Goal: Information Seeking & Learning: Learn about a topic

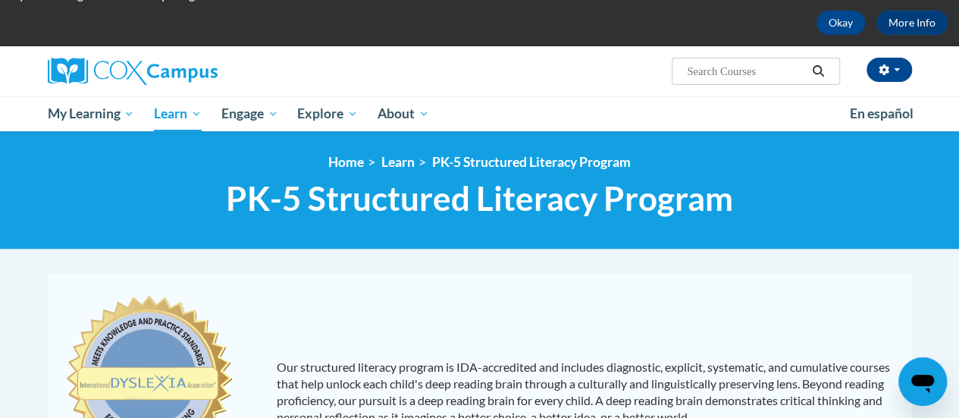
scroll to position [49, 0]
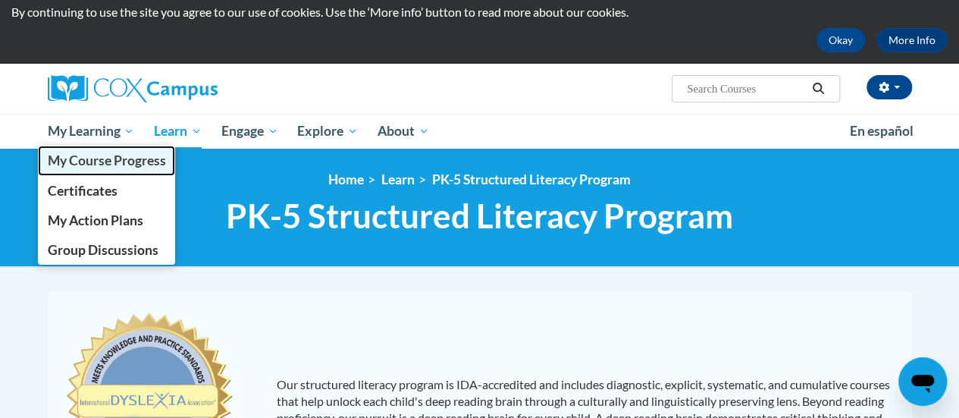
click at [99, 163] on span "My Course Progress" at bounding box center [106, 160] width 118 height 16
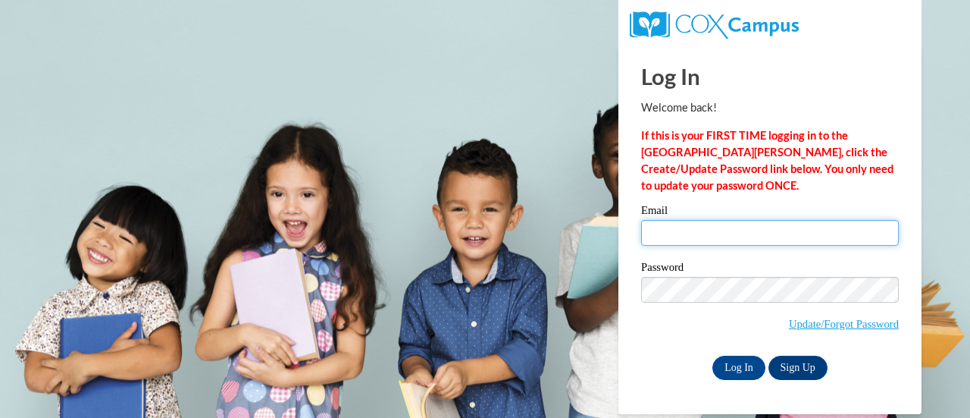
click at [713, 230] on input "Email" at bounding box center [770, 233] width 258 height 26
type input "susan.kwapil@rusd.org"
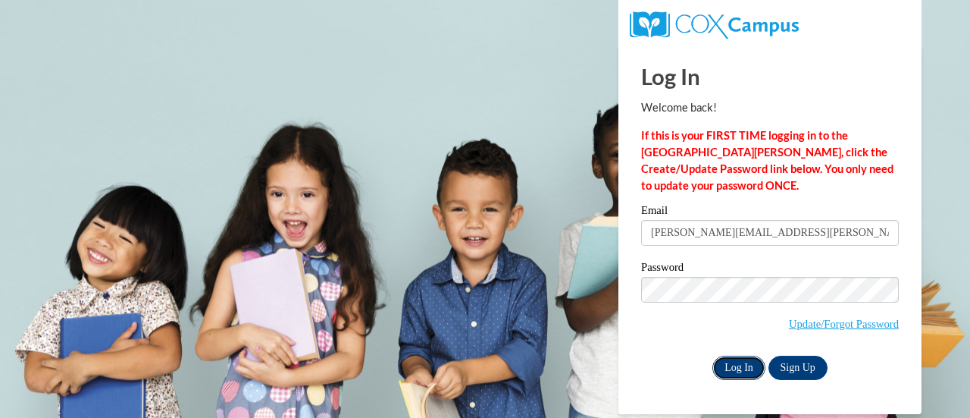
click at [746, 368] on input "Log In" at bounding box center [738, 367] width 53 height 24
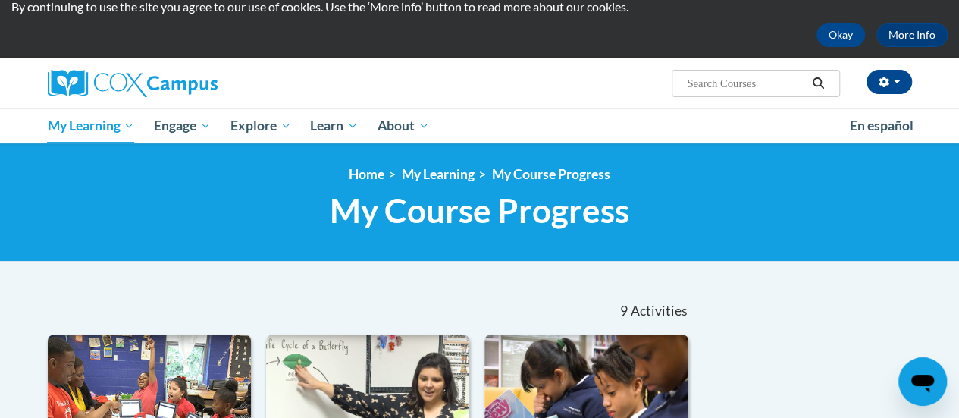
scroll to position [38, 0]
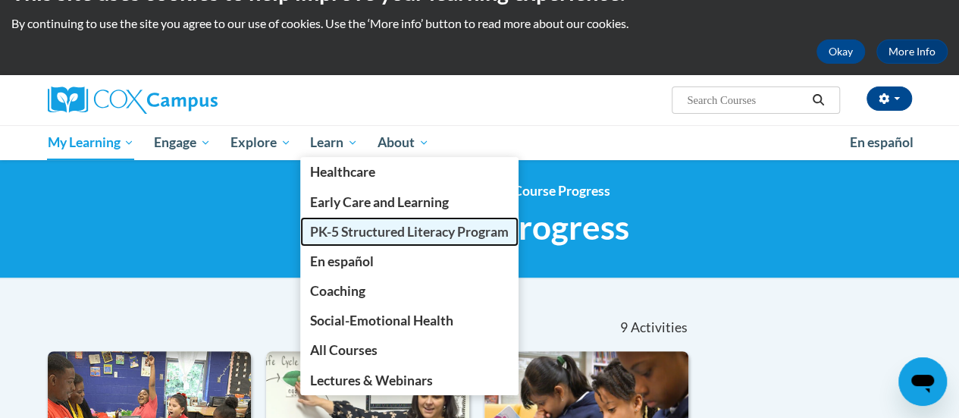
click at [332, 231] on span "PK-5 Structured Literacy Program" at bounding box center [409, 232] width 199 height 16
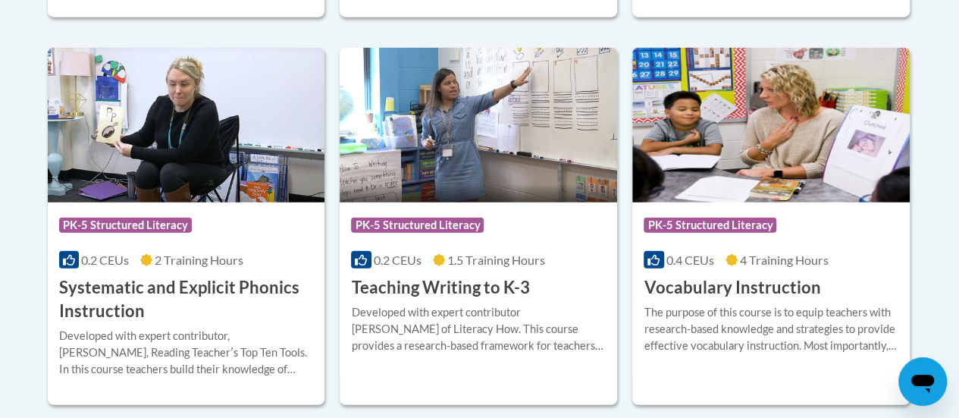
scroll to position [1805, 0]
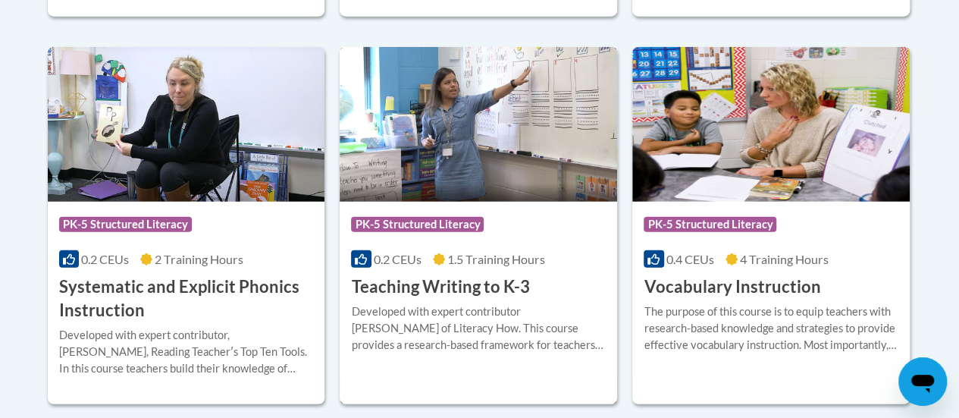
click at [446, 281] on h3 "Teaching Writing to K-3" at bounding box center [440, 286] width 178 height 23
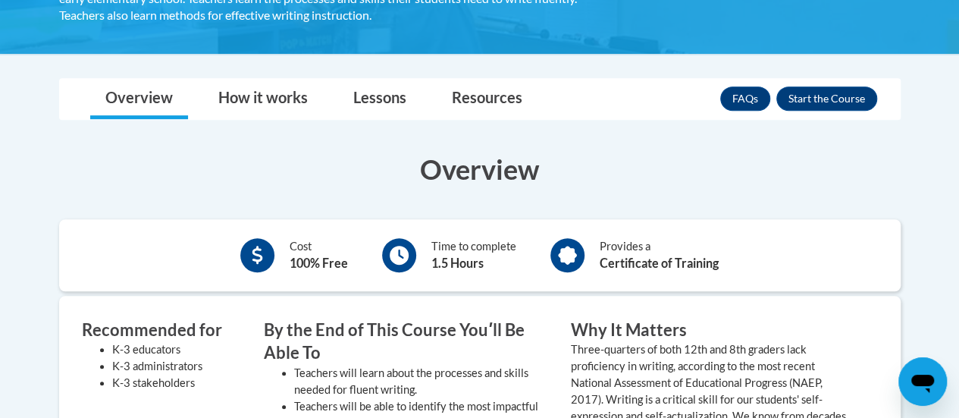
scroll to position [334, 0]
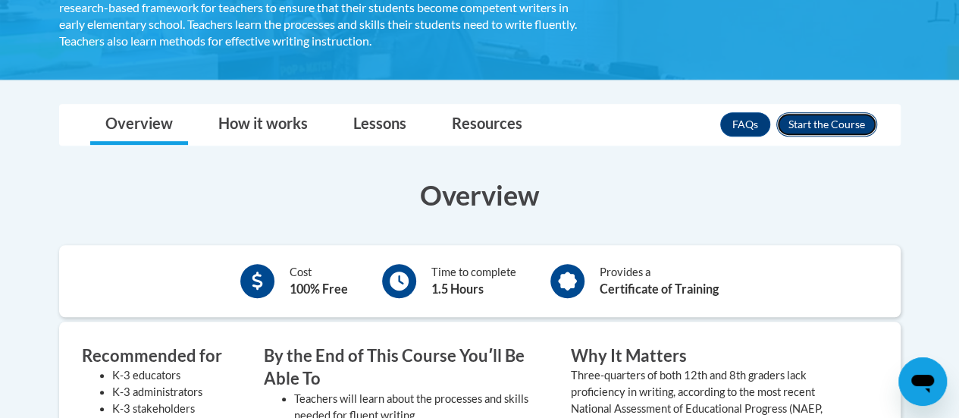
click at [800, 125] on button "Enroll" at bounding box center [826, 124] width 101 height 24
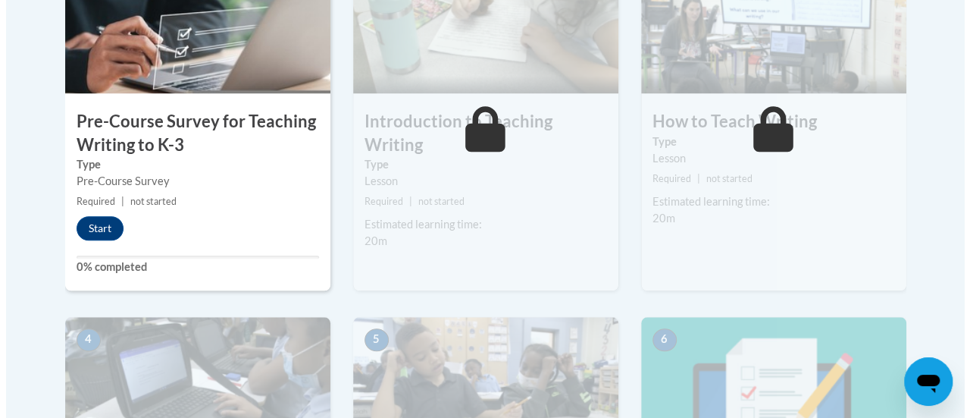
scroll to position [600, 0]
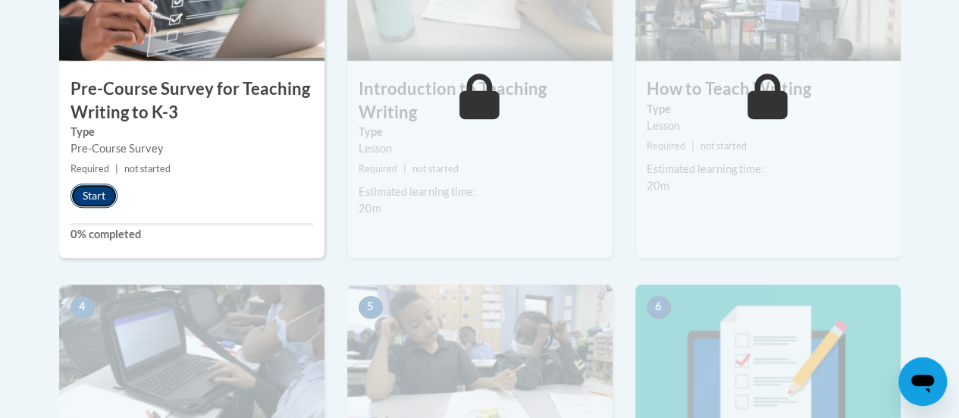
click at [92, 191] on button "Start" at bounding box center [93, 195] width 47 height 24
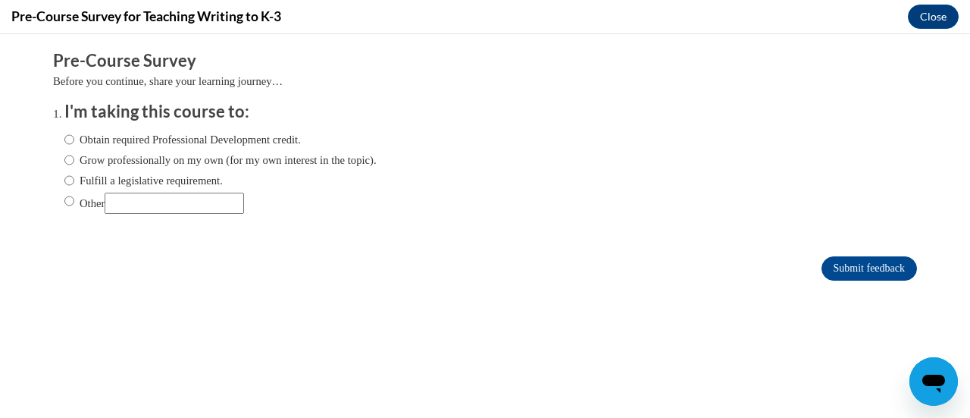
scroll to position [0, 0]
click at [64, 160] on input "Grow professionally on my own (for my own interest in the topic)." at bounding box center [69, 160] width 10 height 17
radio input "true"
click at [64, 137] on input "Obtain required Professional Development credit." at bounding box center [69, 139] width 10 height 17
radio input "true"
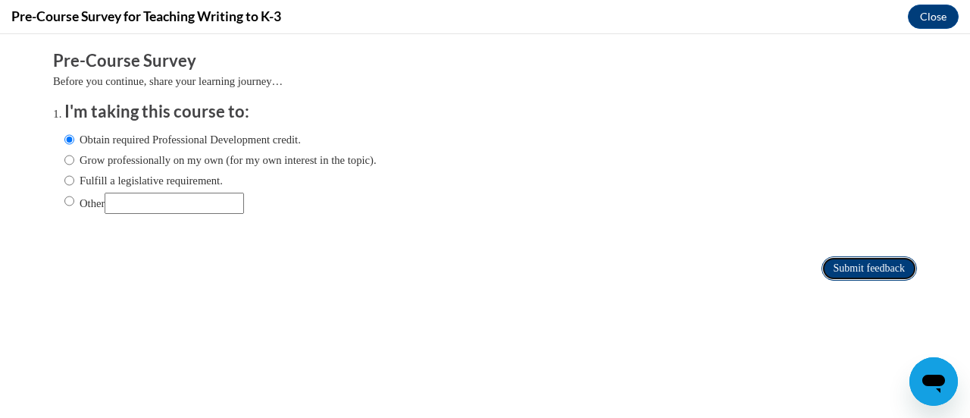
click at [860, 266] on input "Submit feedback" at bounding box center [870, 268] width 96 height 24
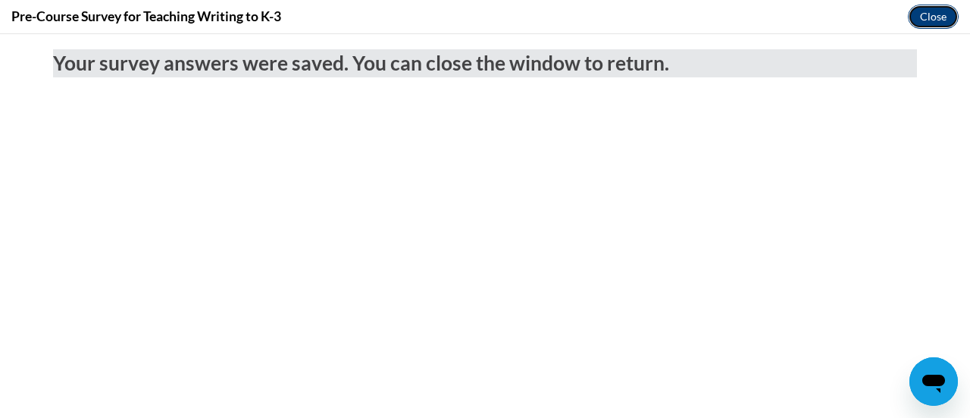
click at [917, 19] on button "Close" at bounding box center [933, 17] width 51 height 24
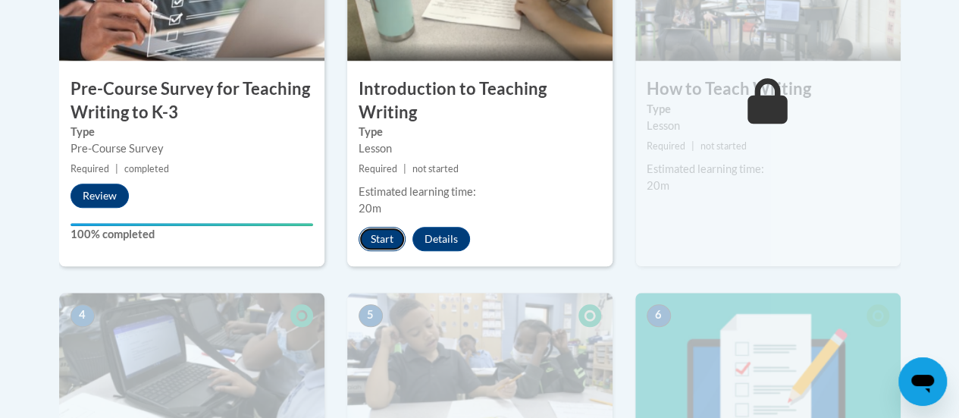
click at [387, 229] on button "Start" at bounding box center [382, 239] width 47 height 24
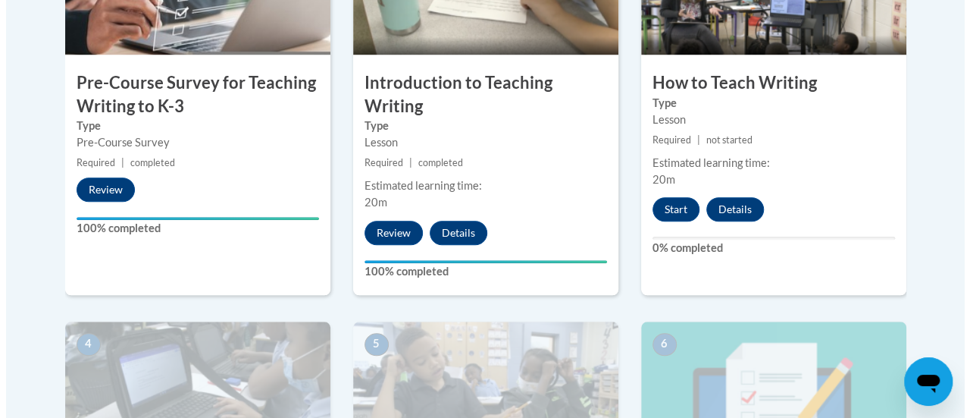
scroll to position [606, 0]
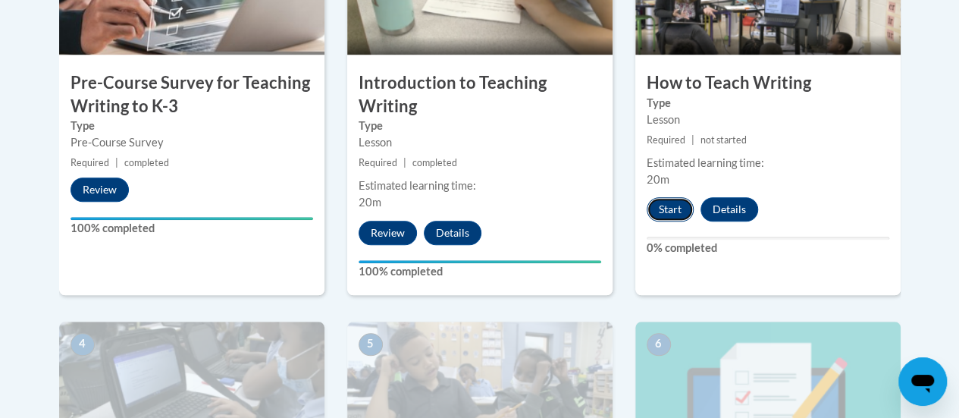
click at [667, 215] on button "Start" at bounding box center [670, 209] width 47 height 24
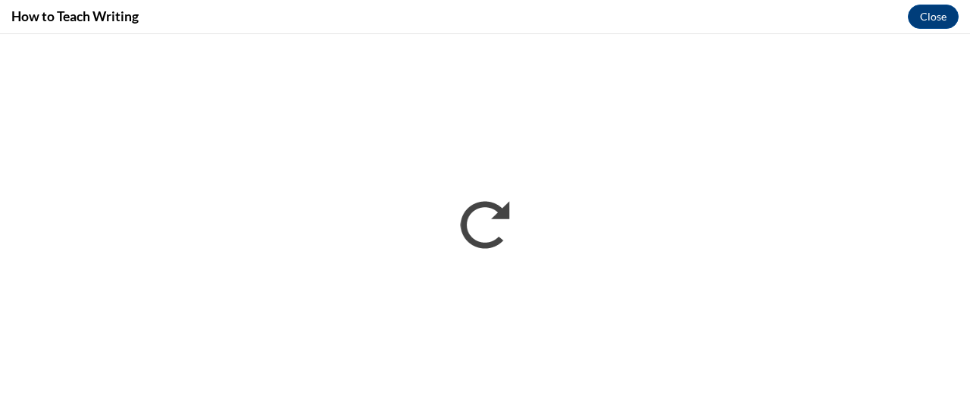
scroll to position [0, 0]
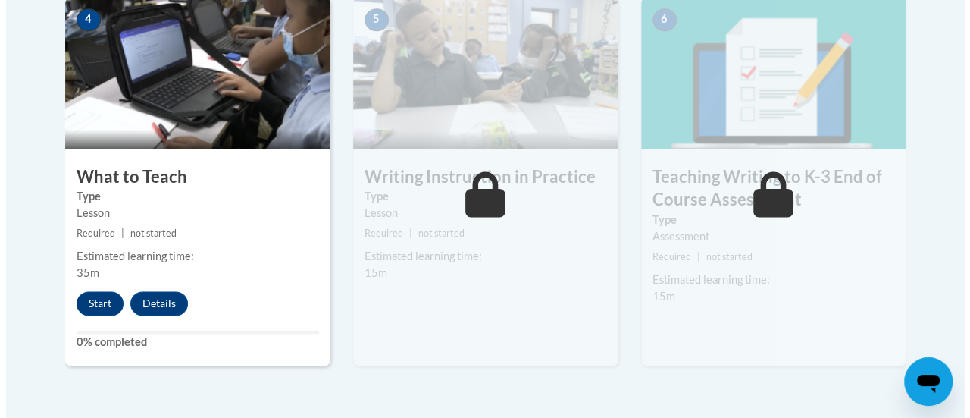
scroll to position [932, 0]
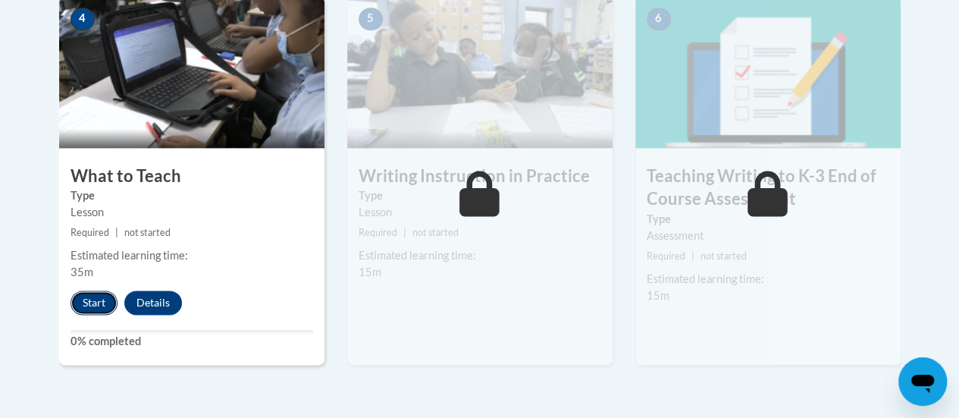
click at [86, 304] on button "Start" at bounding box center [93, 302] width 47 height 24
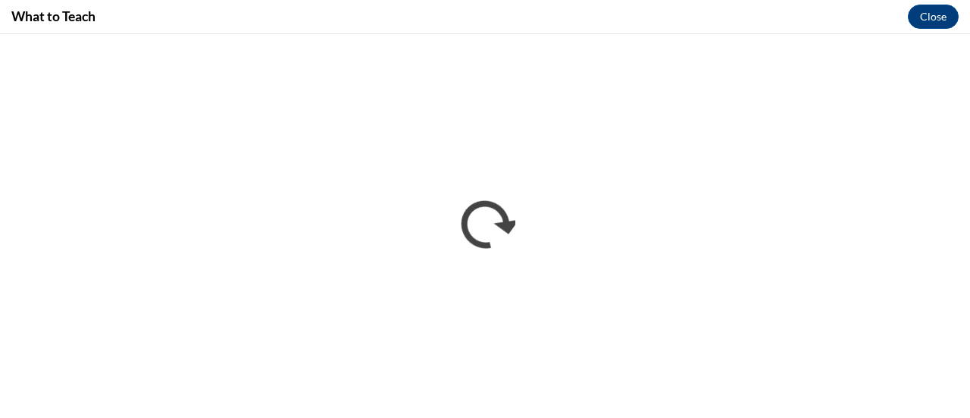
scroll to position [0, 0]
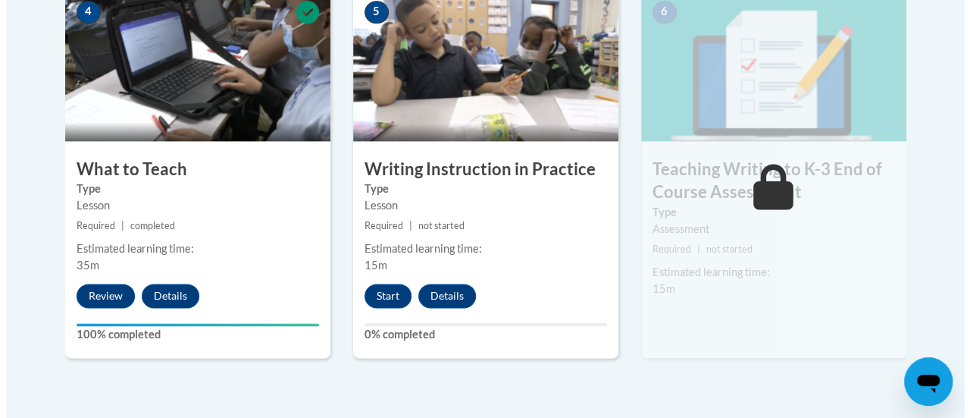
scroll to position [947, 0]
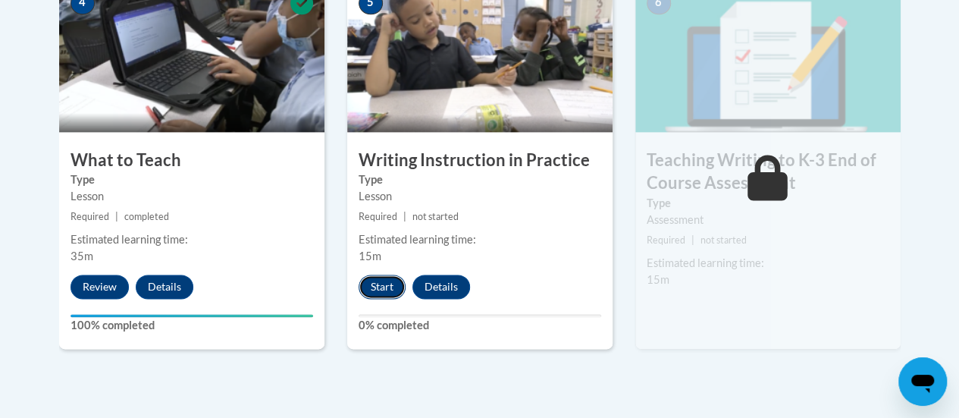
click at [365, 293] on button "Start" at bounding box center [382, 286] width 47 height 24
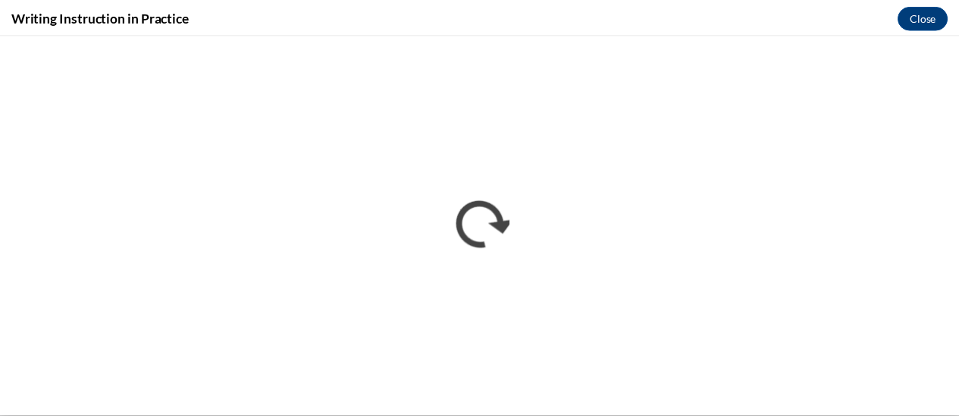
scroll to position [0, 0]
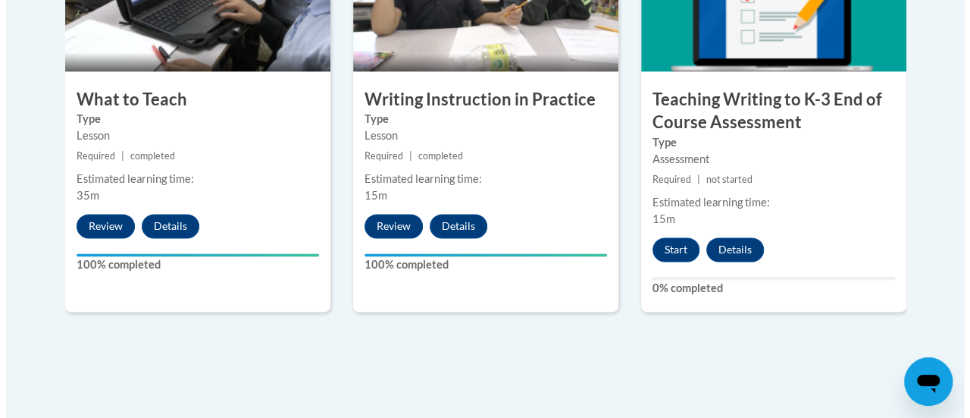
scroll to position [1007, 0]
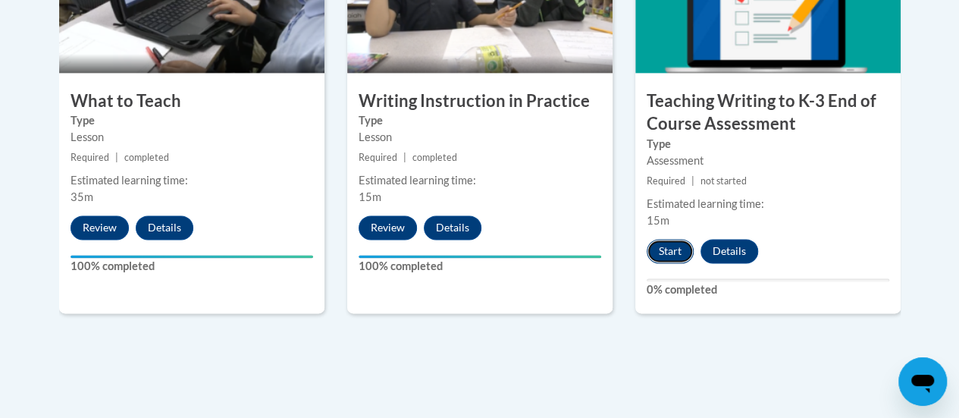
click at [670, 253] on button "Start" at bounding box center [670, 251] width 47 height 24
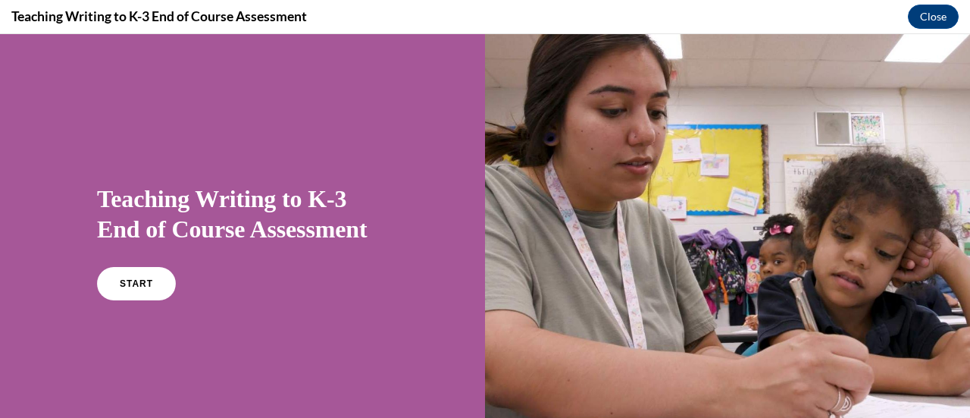
scroll to position [0, 0]
click at [146, 292] on link "START" at bounding box center [136, 283] width 83 height 35
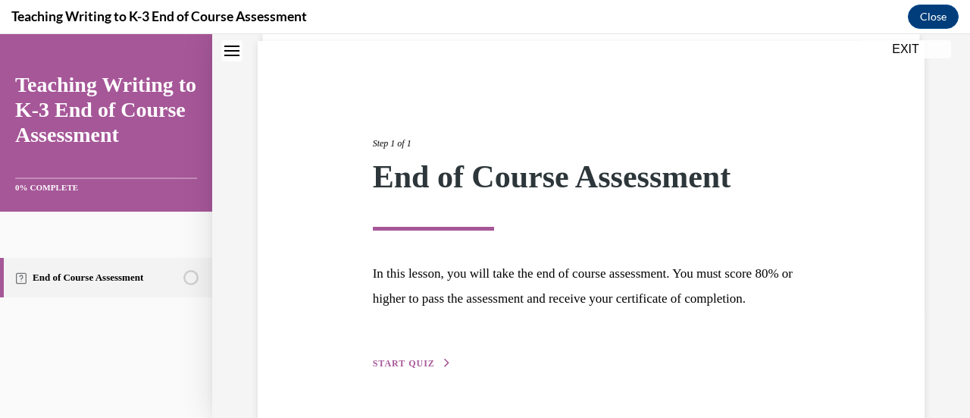
scroll to position [177, 0]
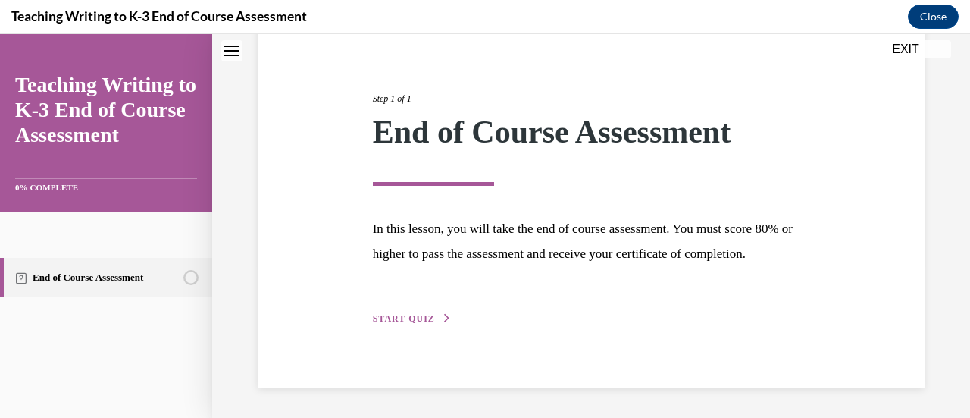
click at [390, 318] on span "START QUIZ" at bounding box center [404, 318] width 62 height 11
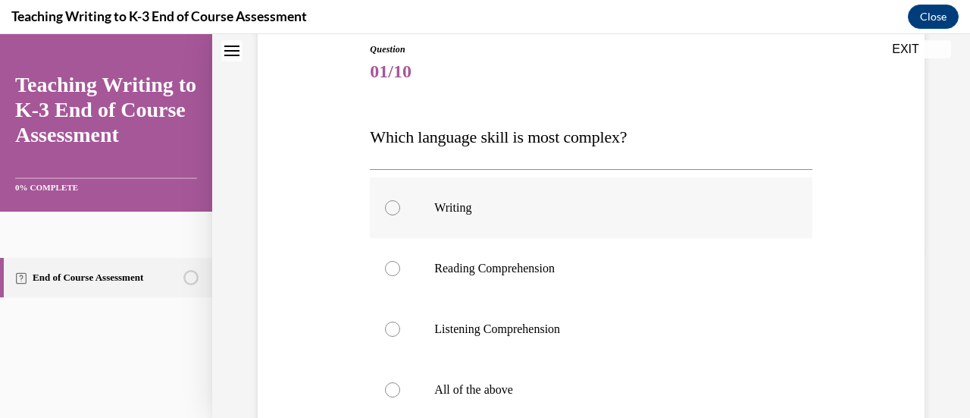
click at [389, 205] on div at bounding box center [392, 207] width 15 height 15
click at [389, 205] on input "Writing" at bounding box center [392, 207] width 15 height 15
radio input "true"
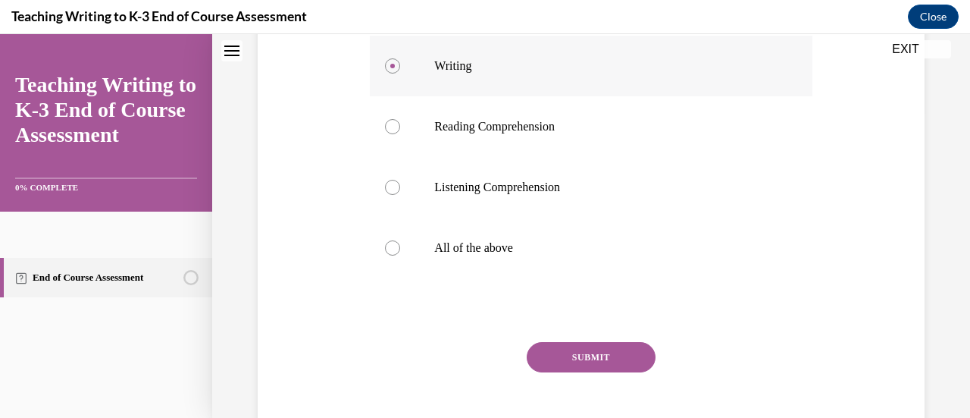
scroll to position [314, 0]
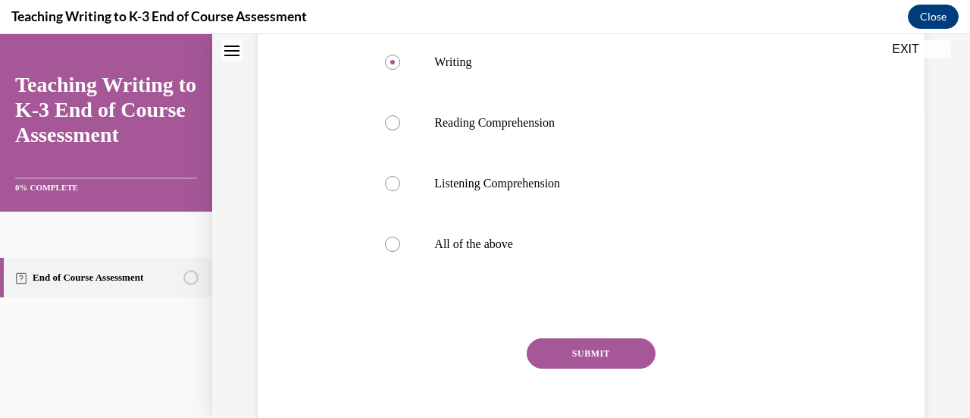
click at [590, 352] on button "SUBMIT" at bounding box center [591, 353] width 129 height 30
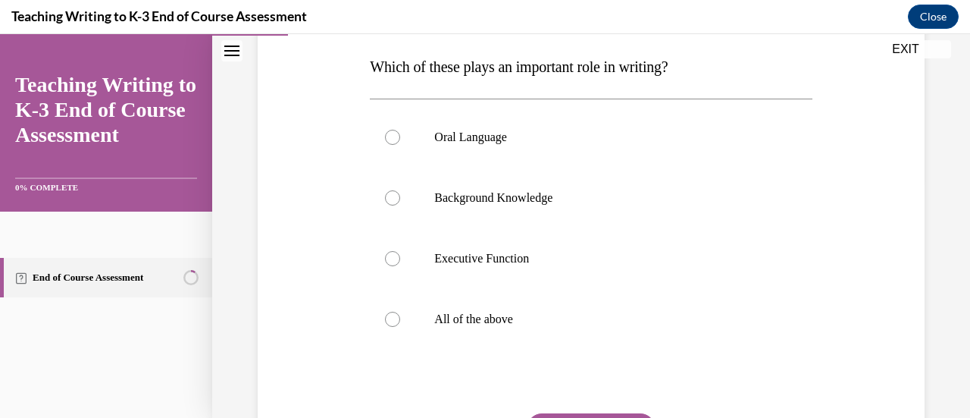
scroll to position [265, 0]
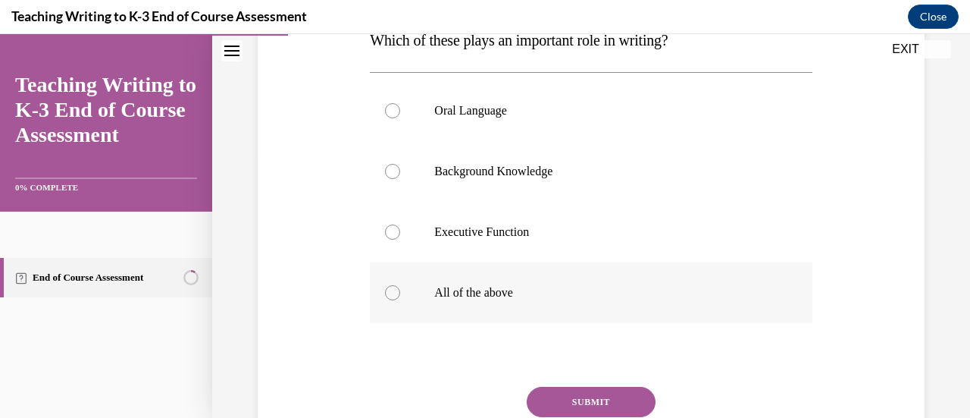
click at [393, 306] on label "All of the above" at bounding box center [591, 292] width 442 height 61
click at [393, 300] on input "All of the above" at bounding box center [392, 292] width 15 height 15
radio input "true"
click at [600, 402] on button "SUBMIT" at bounding box center [591, 402] width 129 height 30
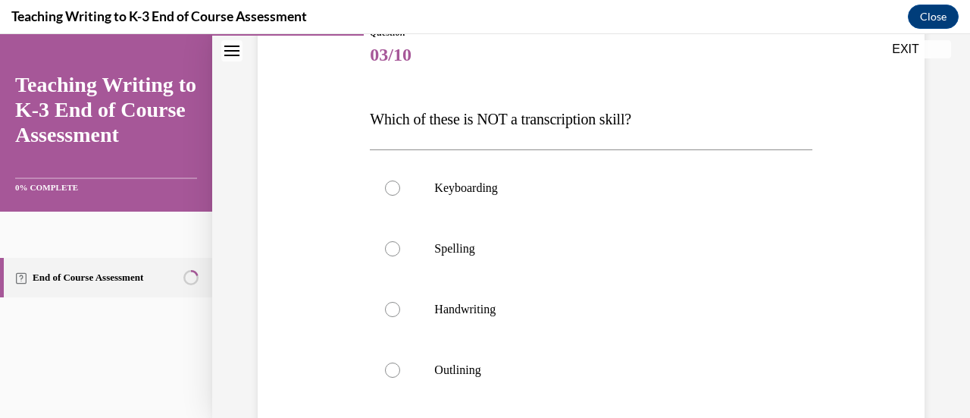
scroll to position [193, 0]
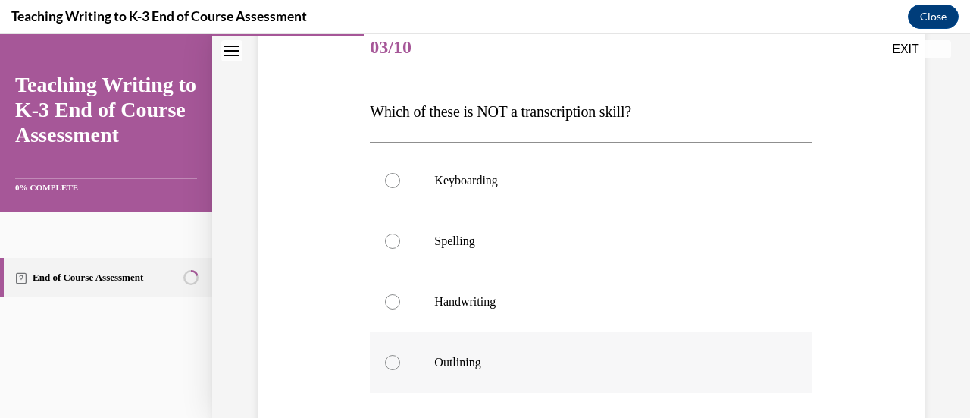
click at [377, 356] on label "Outlining" at bounding box center [591, 362] width 442 height 61
click at [385, 356] on input "Outlining" at bounding box center [392, 362] width 15 height 15
radio input "true"
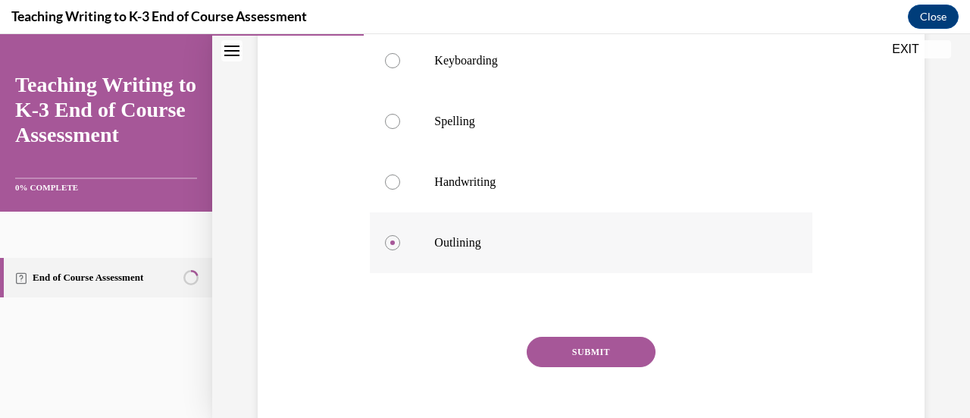
scroll to position [326, 0]
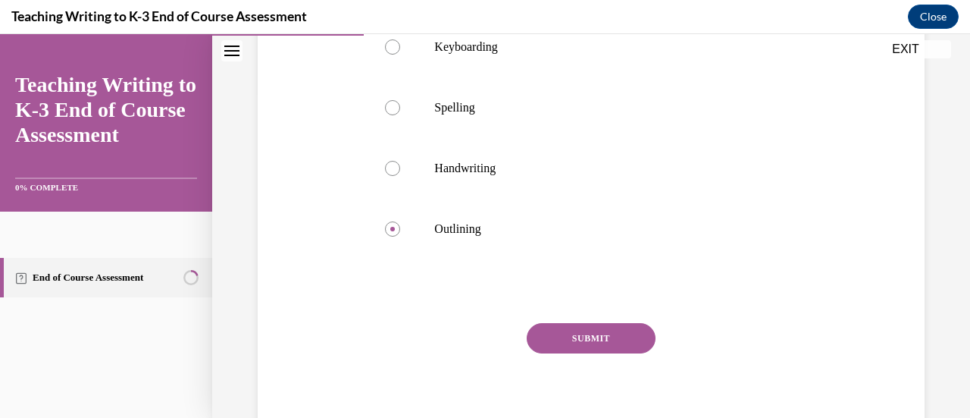
click at [595, 343] on button "SUBMIT" at bounding box center [591, 338] width 129 height 30
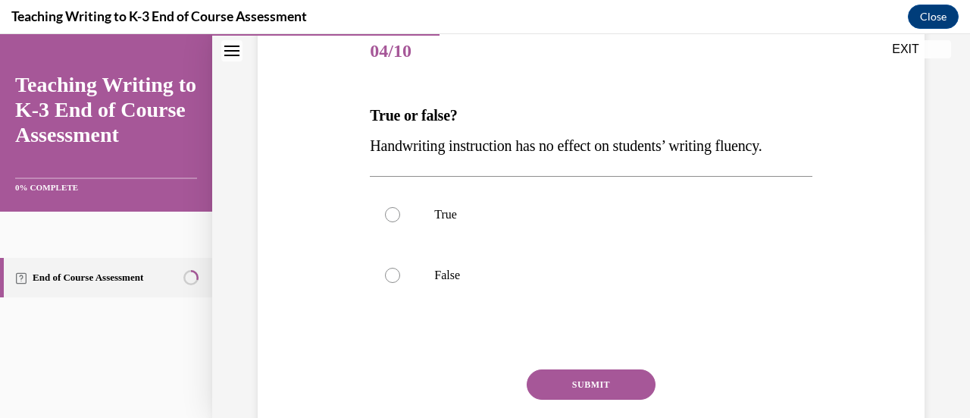
scroll to position [189, 0]
click at [394, 273] on div at bounding box center [392, 274] width 15 height 15
click at [394, 273] on input "False" at bounding box center [392, 274] width 15 height 15
radio input "true"
click at [606, 376] on button "SUBMIT" at bounding box center [591, 383] width 129 height 30
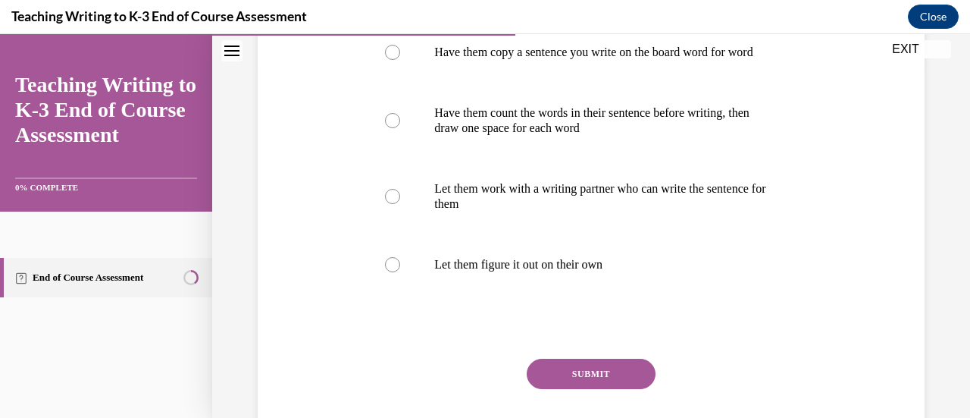
scroll to position [401, 0]
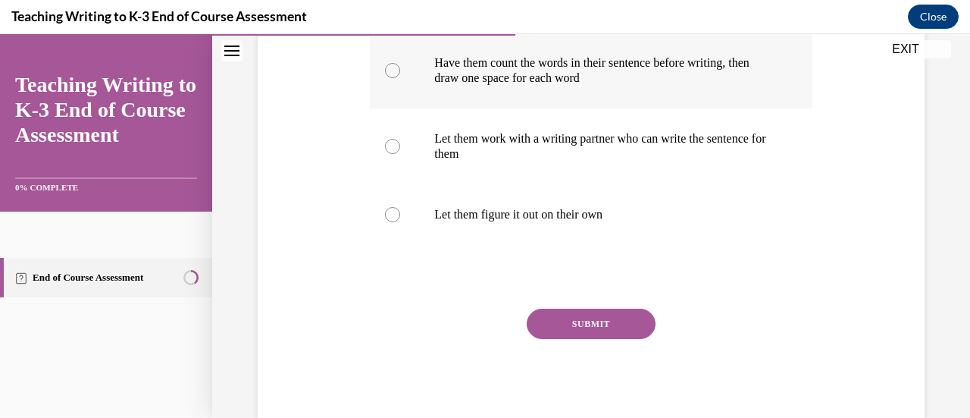
click at [389, 78] on div at bounding box center [392, 70] width 15 height 15
click at [389, 78] on input "Have them count the words in their sentence before writing, then draw one space…" at bounding box center [392, 70] width 15 height 15
radio input "true"
click at [609, 339] on button "SUBMIT" at bounding box center [591, 323] width 129 height 30
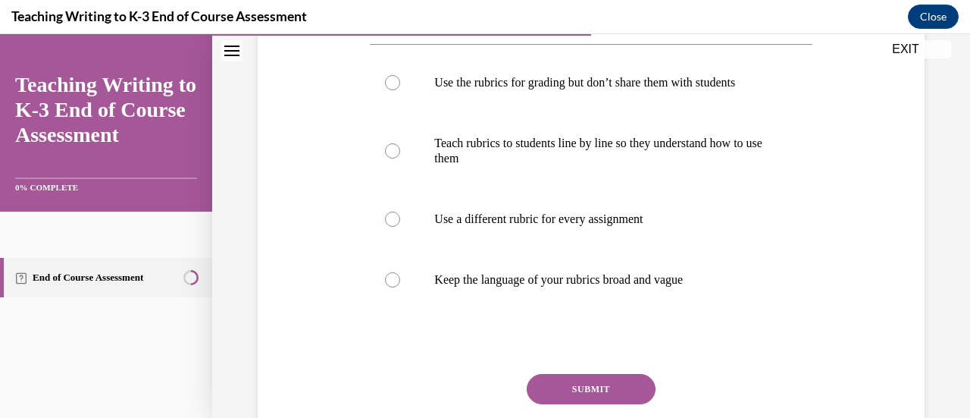
scroll to position [321, 0]
click at [399, 158] on label "Teach rubrics to students line by line so they understand how to use them" at bounding box center [591, 150] width 442 height 76
click at [399, 158] on input "Teach rubrics to students line by line so they understand how to use them" at bounding box center [392, 149] width 15 height 15
radio input "true"
click at [595, 398] on button "SUBMIT" at bounding box center [591, 388] width 129 height 30
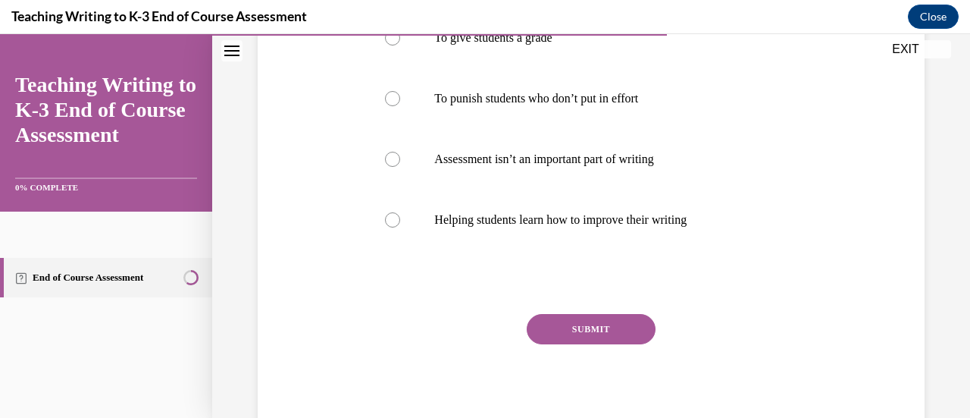
scroll to position [345, 0]
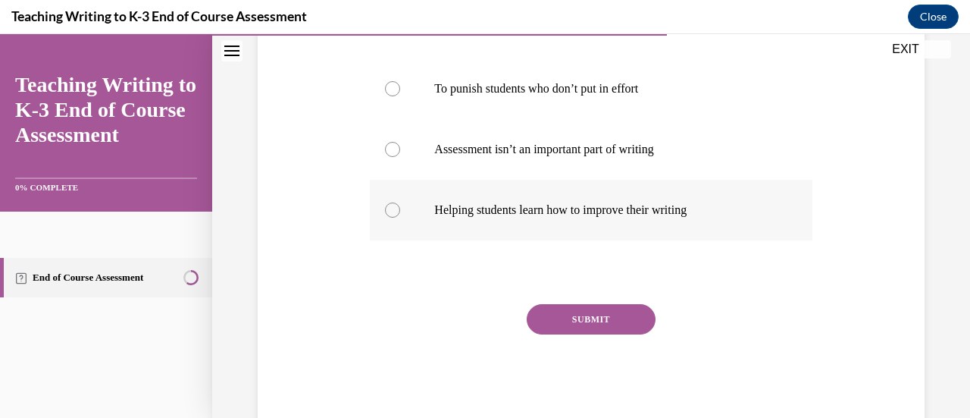
click at [376, 208] on label "Helping students learn how to improve their writing" at bounding box center [591, 210] width 442 height 61
click at [385, 208] on input "Helping students learn how to improve their writing" at bounding box center [392, 209] width 15 height 15
radio input "true"
click at [596, 330] on button "SUBMIT" at bounding box center [591, 319] width 129 height 30
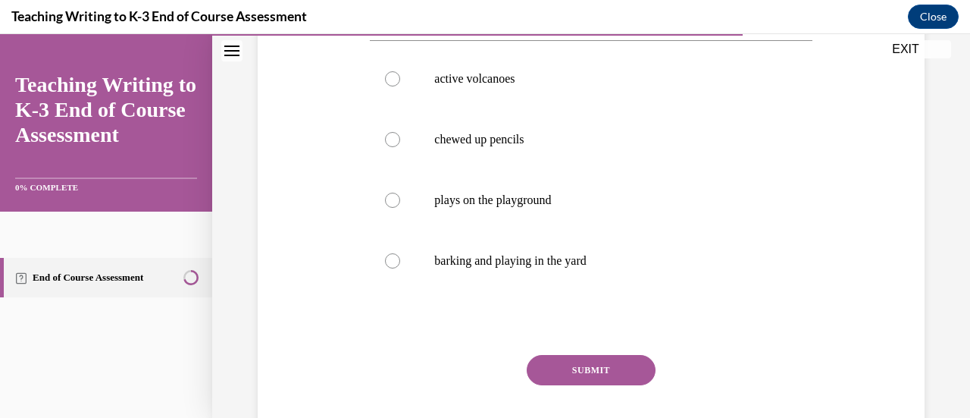
scroll to position [357, 0]
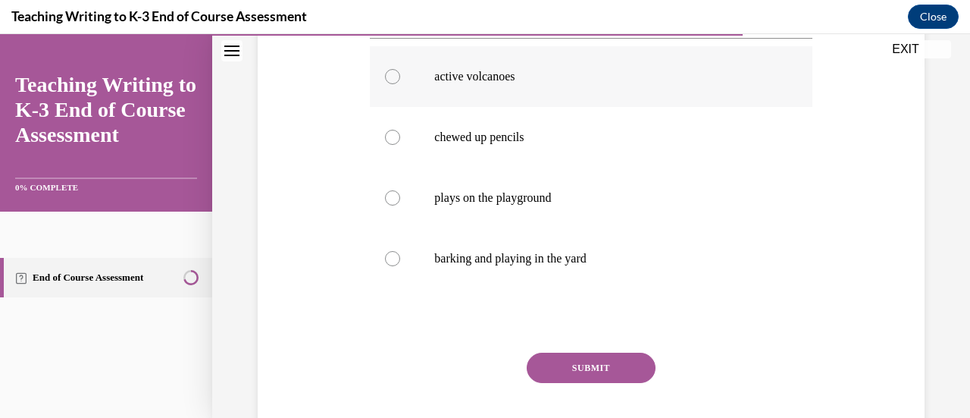
click at [387, 68] on label "active volcanoes" at bounding box center [591, 76] width 442 height 61
click at [387, 69] on input "active volcanoes" at bounding box center [392, 76] width 15 height 15
radio input "true"
click at [600, 364] on button "SUBMIT" at bounding box center [591, 367] width 129 height 30
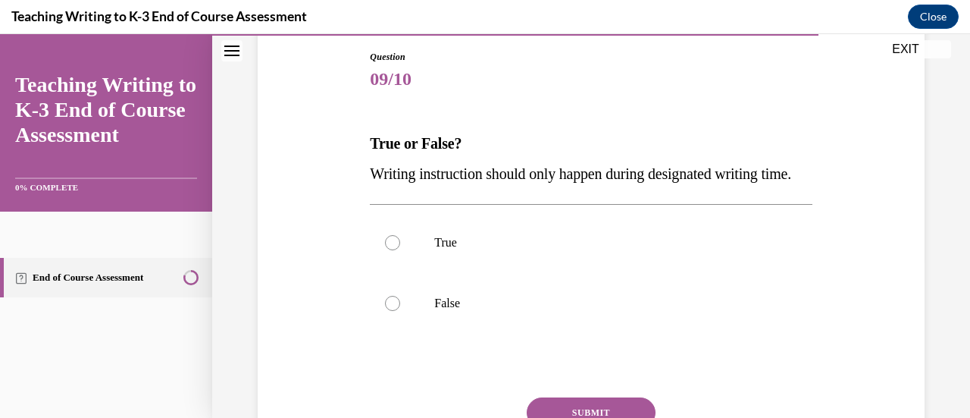
scroll to position [162, 0]
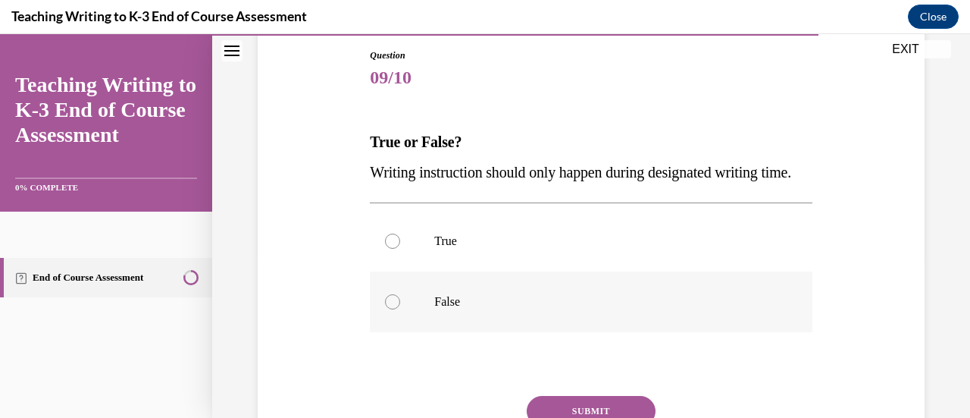
click at [381, 332] on label "False" at bounding box center [591, 301] width 442 height 61
click at [385, 309] on input "False" at bounding box center [392, 301] width 15 height 15
radio input "true"
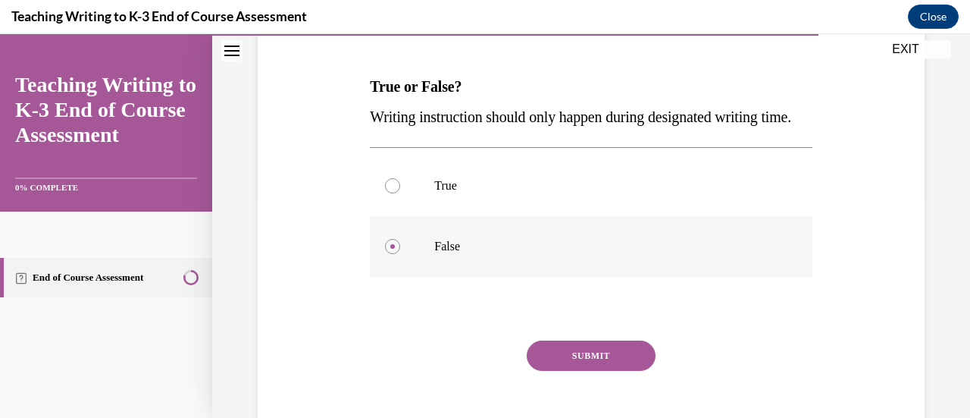
scroll to position [324, 0]
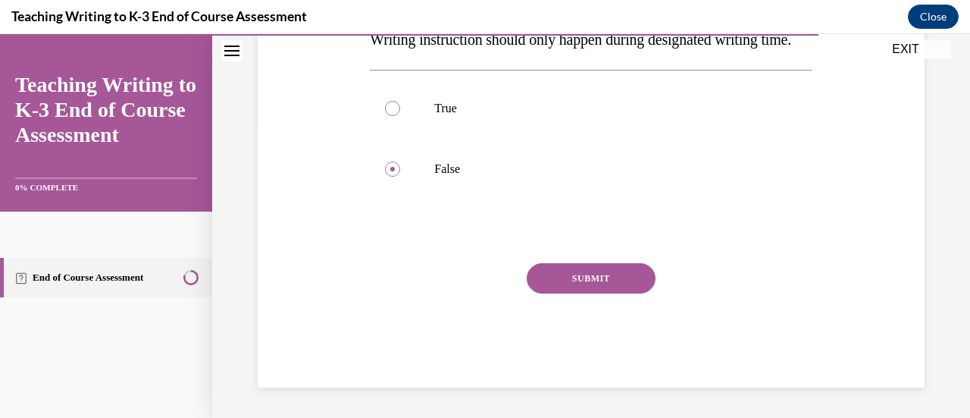
click at [596, 288] on button "SUBMIT" at bounding box center [591, 278] width 129 height 30
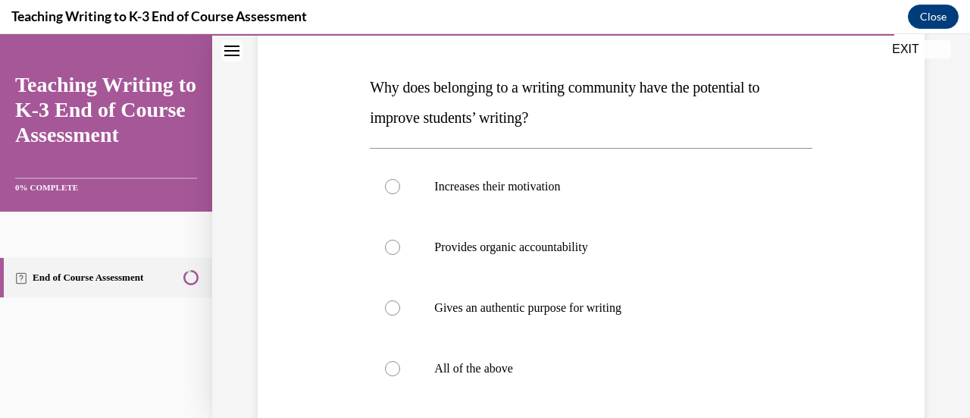
scroll to position [217, 0]
click at [400, 362] on label "All of the above" at bounding box center [591, 368] width 442 height 61
click at [400, 362] on input "All of the above" at bounding box center [392, 368] width 15 height 15
radio input "true"
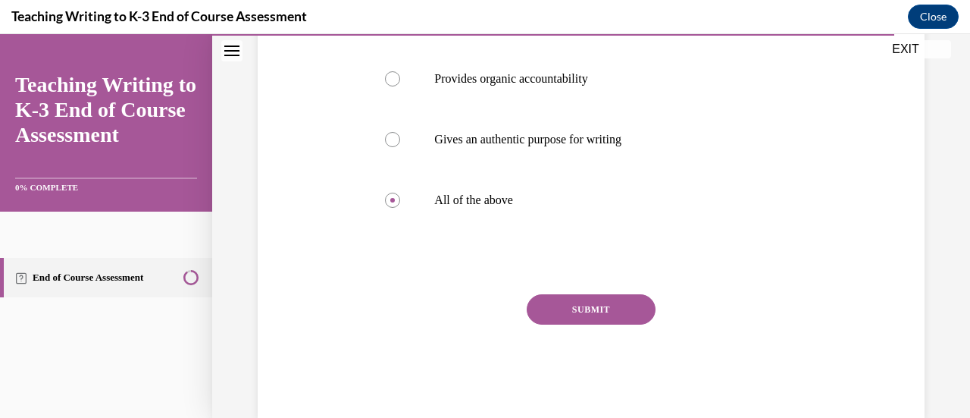
click at [611, 318] on button "SUBMIT" at bounding box center [591, 309] width 129 height 30
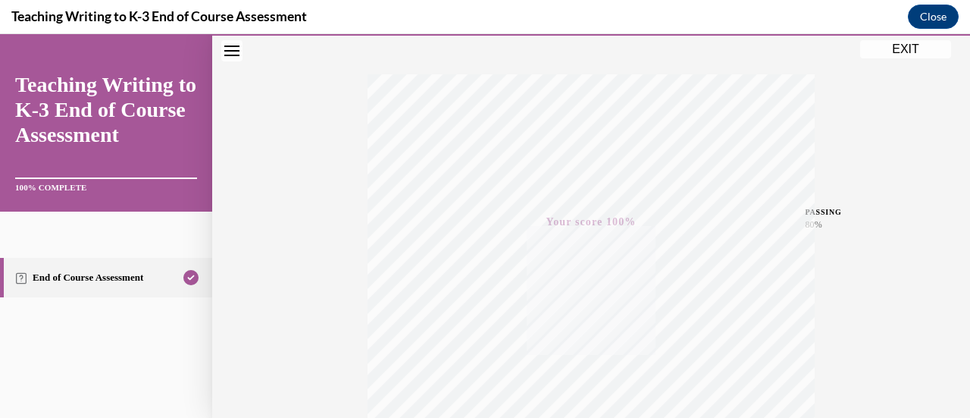
scroll to position [215, 0]
click at [911, 59] on div "Quiz Results PASSING 80% Your score 100% Passed PASSING 80% Your score Your sco…" at bounding box center [591, 231] width 758 height 729
click at [888, 63] on div "Quiz Results PASSING 80% Your score 100% Passed PASSING 80% Your score Your sco…" at bounding box center [591, 231] width 758 height 729
click at [897, 41] on button "EXIT" at bounding box center [905, 49] width 91 height 18
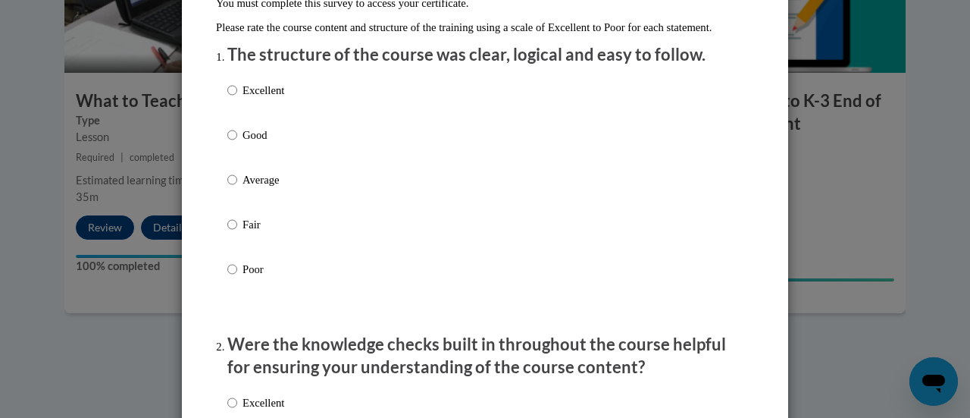
scroll to position [170, 0]
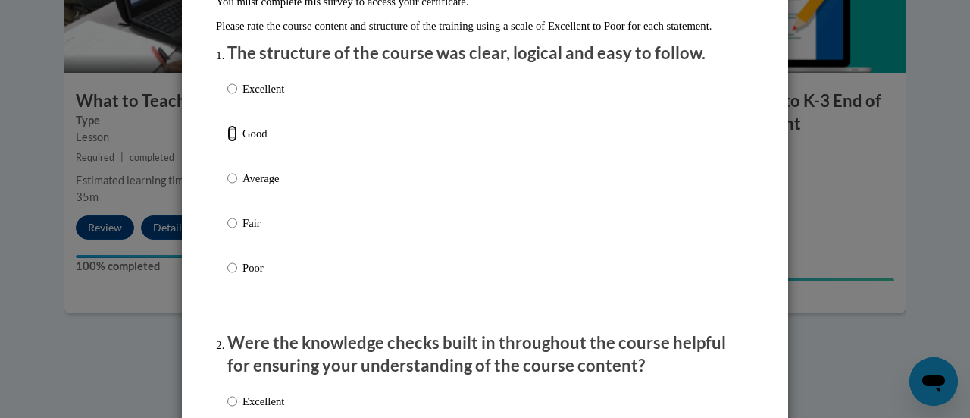
click at [227, 142] on input "Good" at bounding box center [232, 133] width 10 height 17
radio input "true"
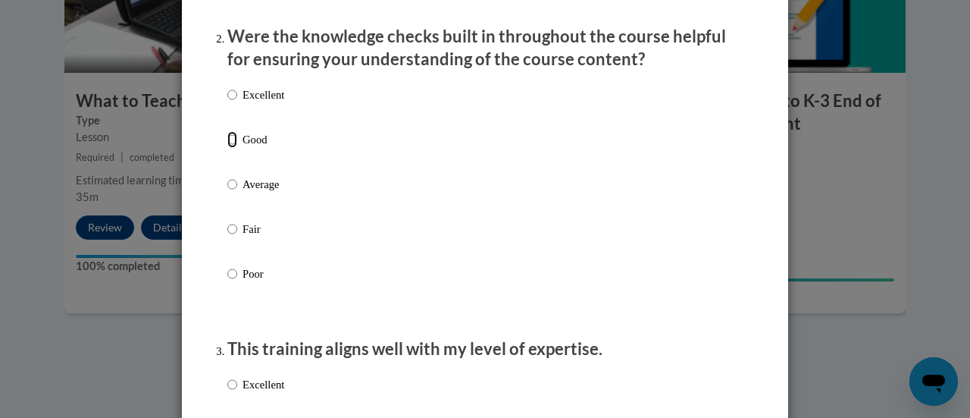
click at [227, 148] on input "Good" at bounding box center [232, 139] width 10 height 17
radio input "true"
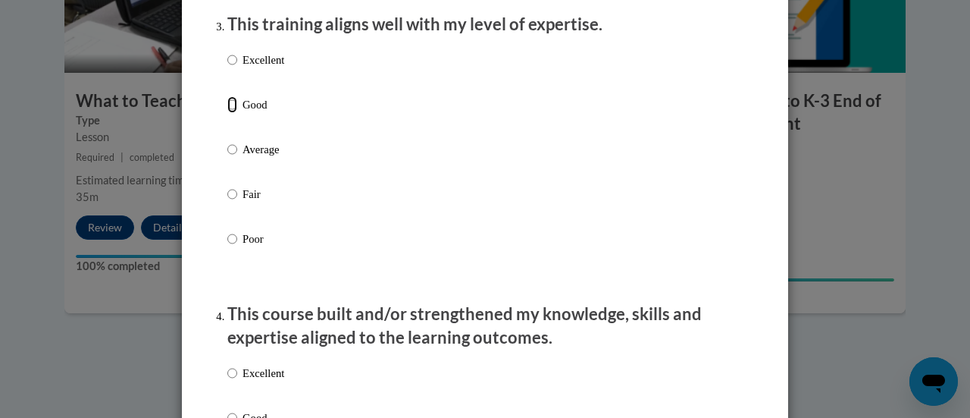
click at [228, 113] on input "Good" at bounding box center [232, 104] width 10 height 17
radio input "true"
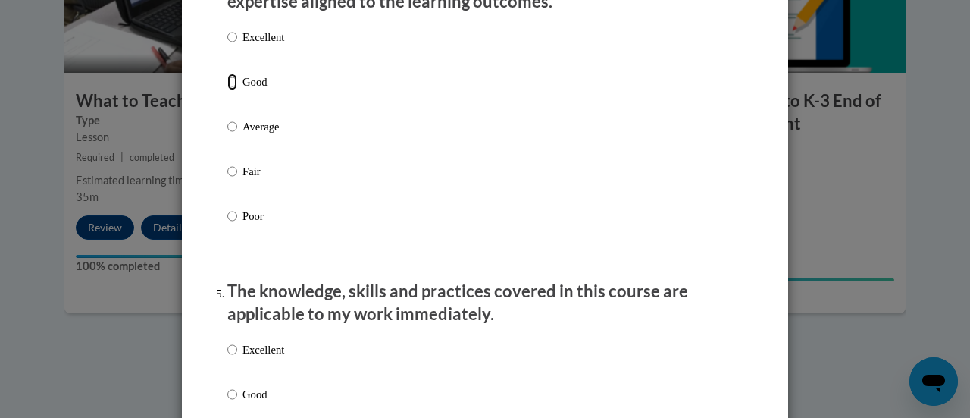
click at [227, 90] on input "Good" at bounding box center [232, 82] width 10 height 17
radio input "true"
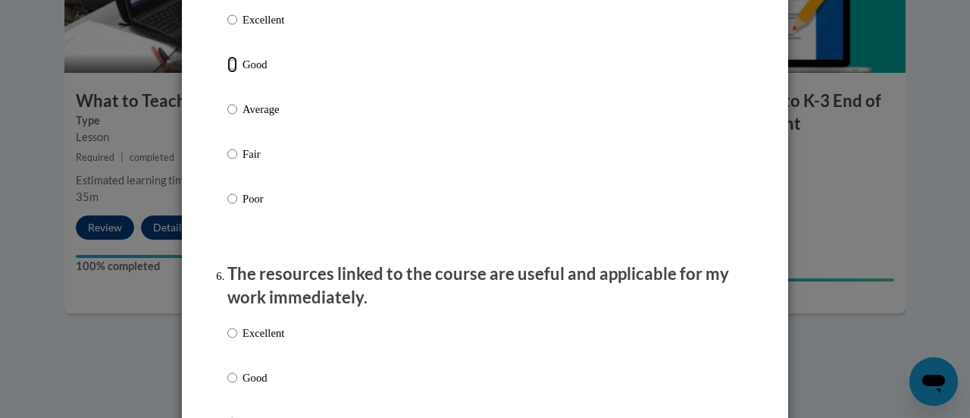
click at [228, 73] on input "Good" at bounding box center [232, 64] width 10 height 17
radio input "true"
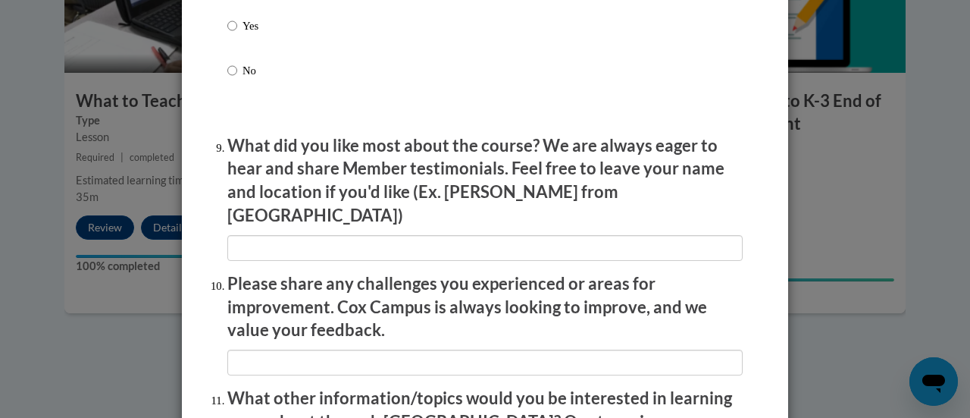
scroll to position [2734, 0]
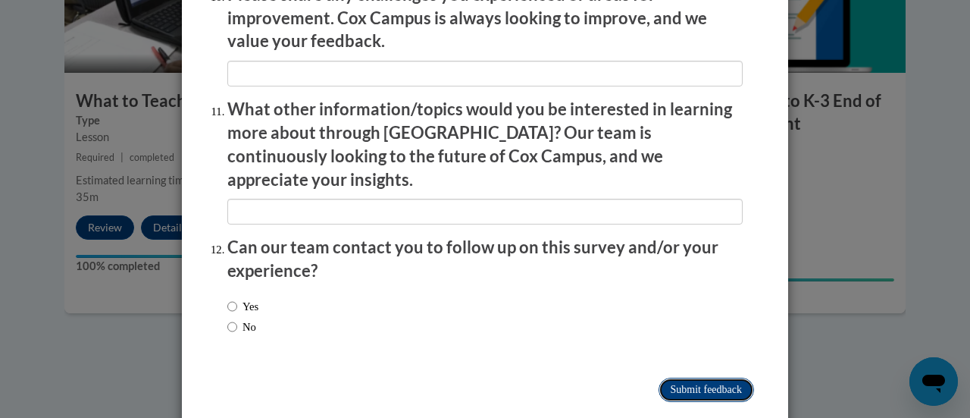
click at [719, 377] on input "Submit feedback" at bounding box center [707, 389] width 96 height 24
click at [731, 377] on input "Submitting" at bounding box center [707, 389] width 96 height 24
click at [714, 377] on input "Submitting" at bounding box center [707, 389] width 96 height 24
click at [665, 377] on input "Submitting" at bounding box center [707, 389] width 96 height 24
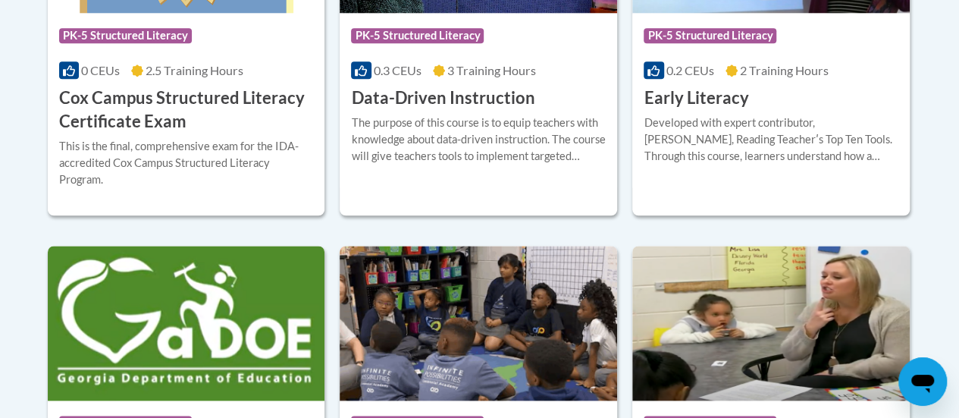
scroll to position [739, 0]
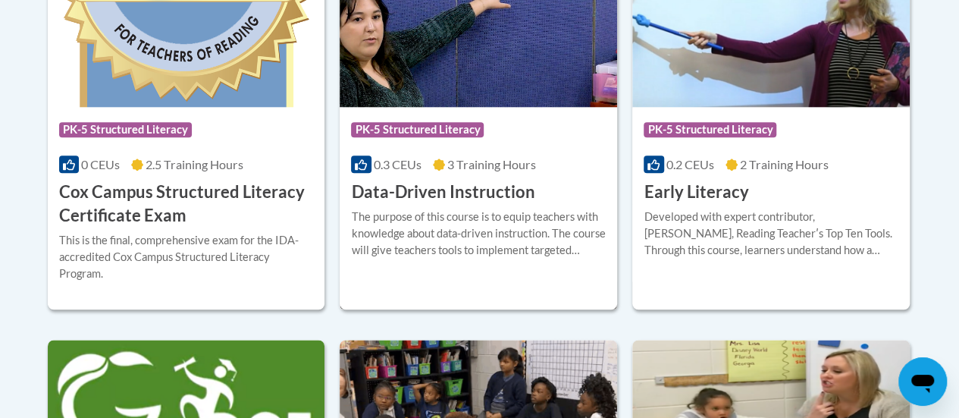
click at [471, 193] on h3 "Data-Driven Instruction" at bounding box center [442, 191] width 183 height 23
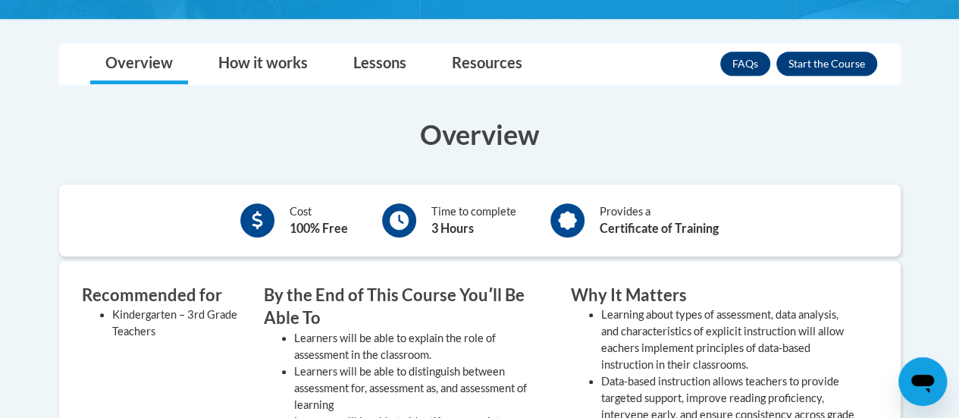
scroll to position [377, 0]
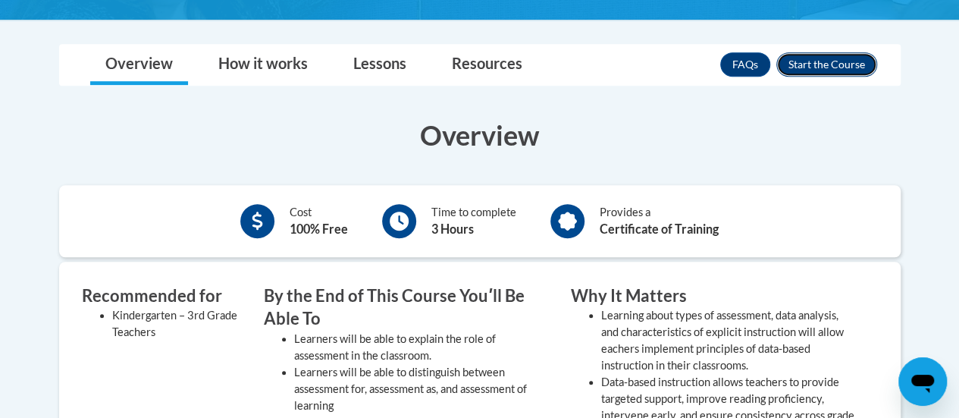
click at [820, 61] on button "Enroll" at bounding box center [826, 64] width 101 height 24
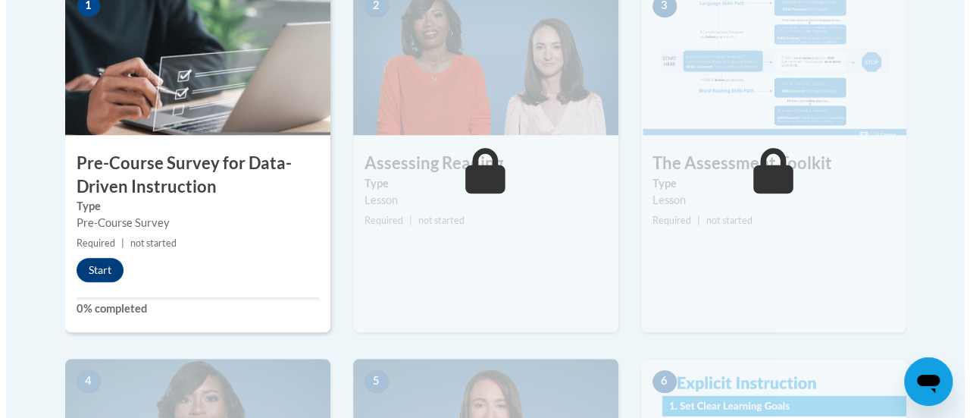
scroll to position [529, 0]
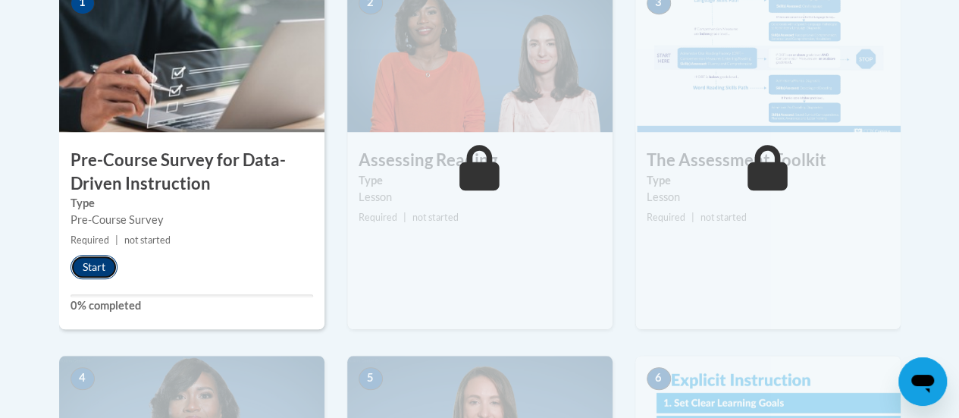
click at [89, 261] on button "Start" at bounding box center [93, 267] width 47 height 24
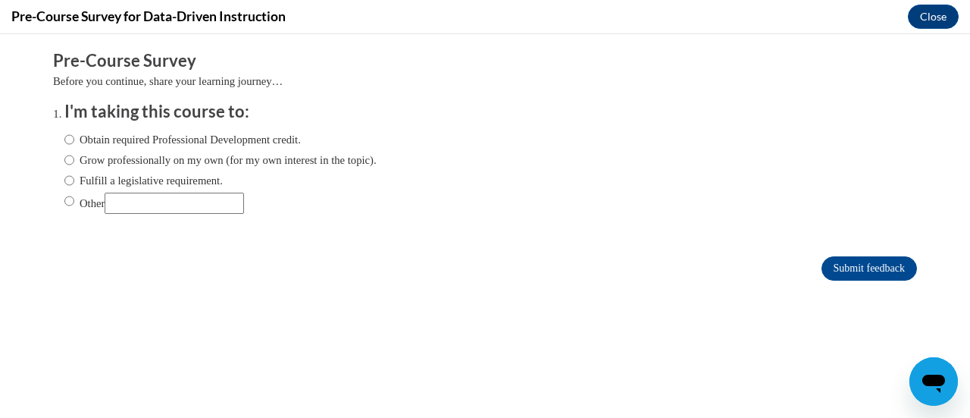
scroll to position [0, 0]
click at [66, 138] on label "Obtain required Professional Development credit." at bounding box center [182, 139] width 236 height 17
click at [66, 138] on input "Obtain required Professional Development credit." at bounding box center [69, 139] width 10 height 17
radio input "true"
click at [861, 265] on input "Submit feedback" at bounding box center [870, 268] width 96 height 24
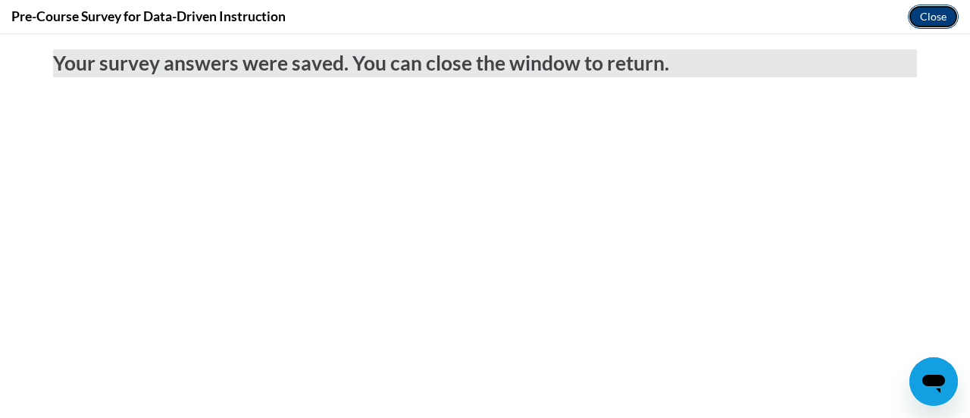
click at [931, 20] on button "Close" at bounding box center [933, 17] width 51 height 24
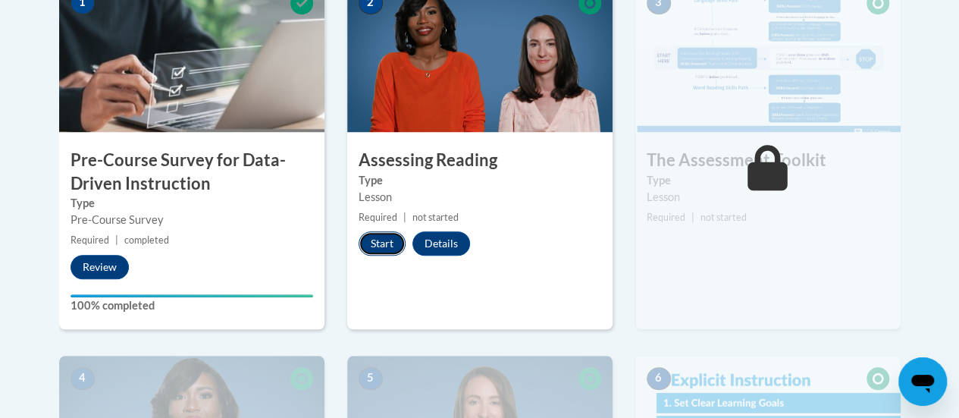
click at [381, 239] on button "Start" at bounding box center [382, 243] width 47 height 24
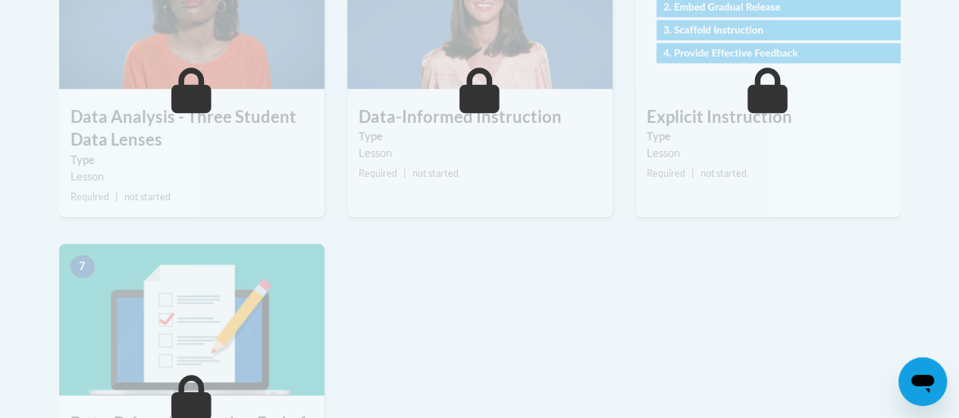
scroll to position [950, 0]
